Goal: Task Accomplishment & Management: Manage account settings

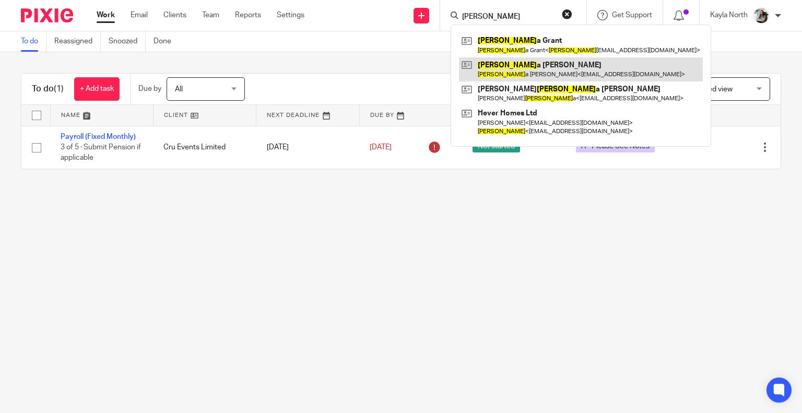
type input "pamel"
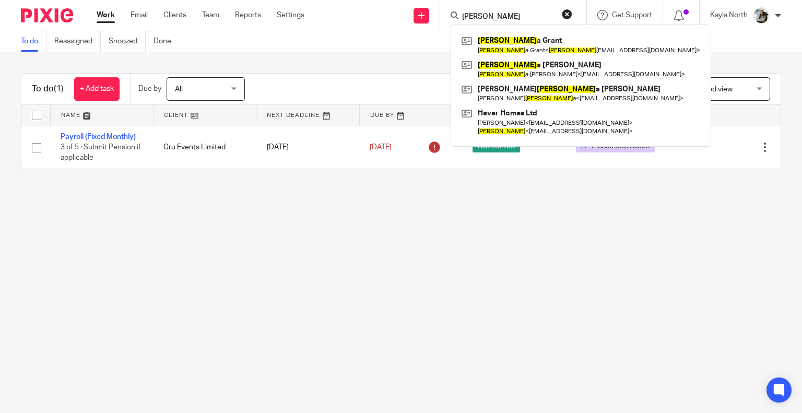
click at [565, 14] on button "reset" at bounding box center [567, 14] width 10 height 10
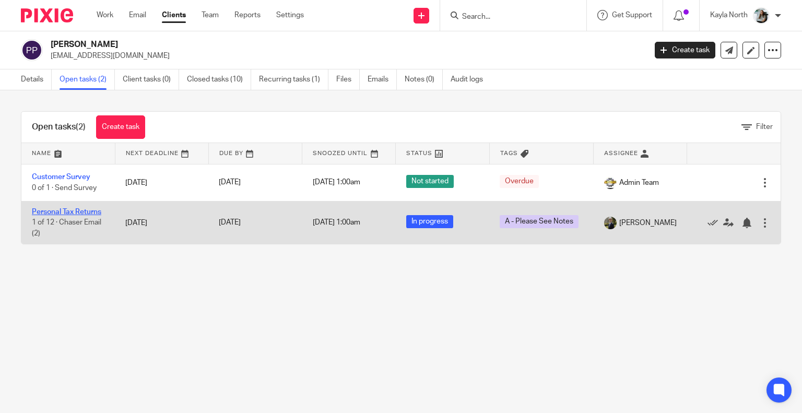
click at [81, 210] on link "Personal Tax Returns" at bounding box center [66, 211] width 69 height 7
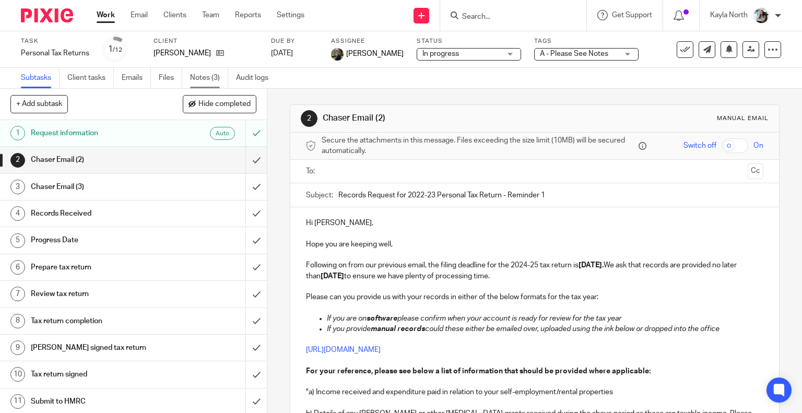
click at [197, 83] on link "Notes (3)" at bounding box center [209, 78] width 38 height 20
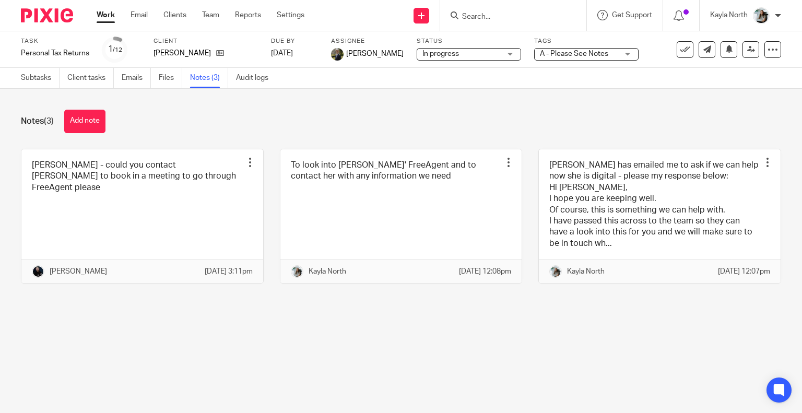
click at [63, 13] on img at bounding box center [47, 15] width 52 height 14
